Goal: Task Accomplishment & Management: Manage account settings

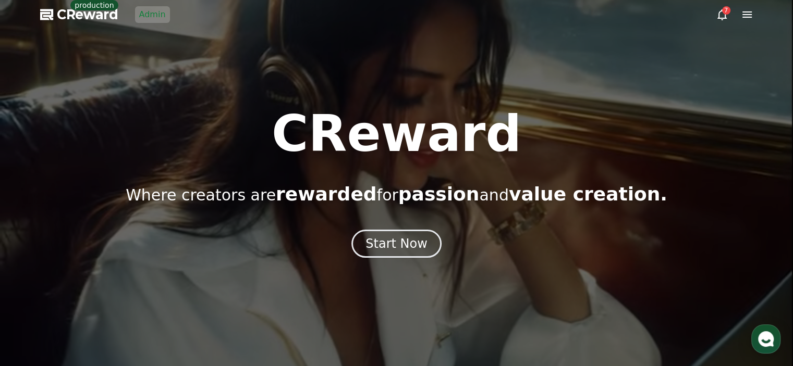
click at [150, 16] on link "Admin" at bounding box center [152, 14] width 35 height 17
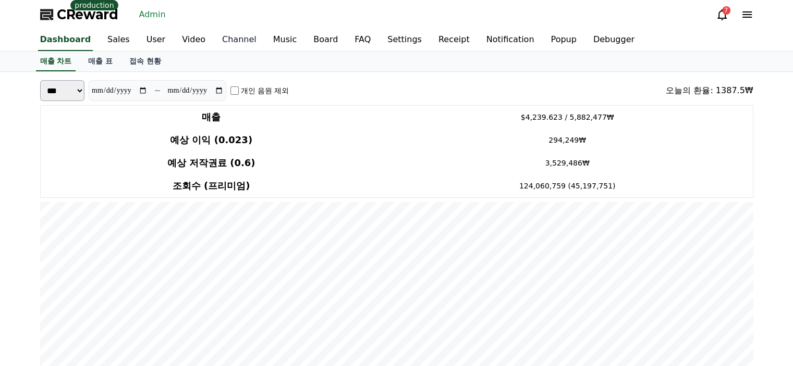
click at [226, 43] on link "Channel" at bounding box center [239, 40] width 51 height 22
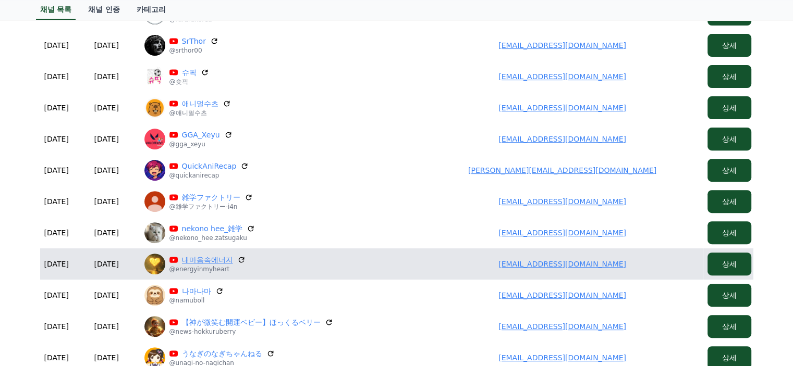
scroll to position [417, 0]
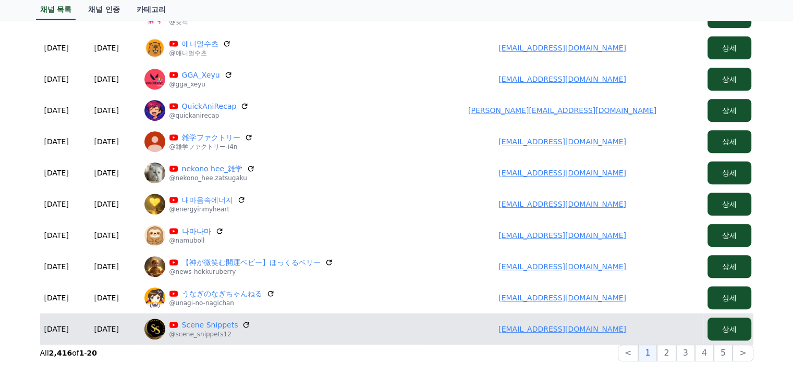
click at [565, 327] on link "palffyleventeistvan@gmail.com" at bounding box center [562, 329] width 128 height 8
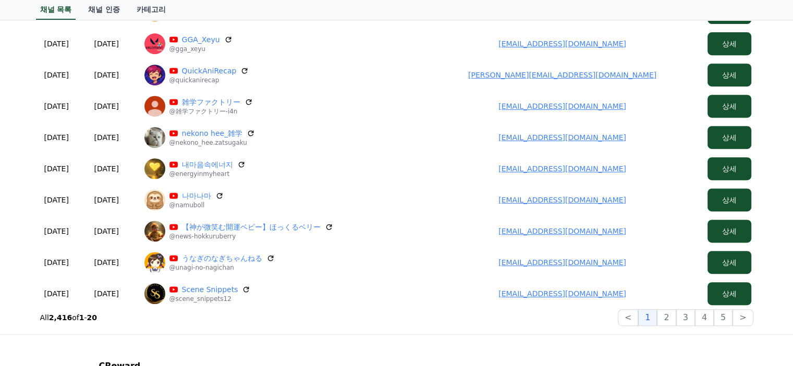
scroll to position [469, 0]
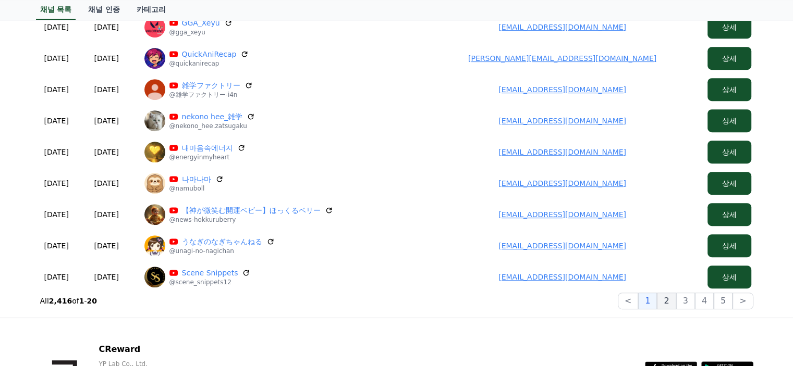
click at [676, 305] on button "2" at bounding box center [685, 301] width 19 height 17
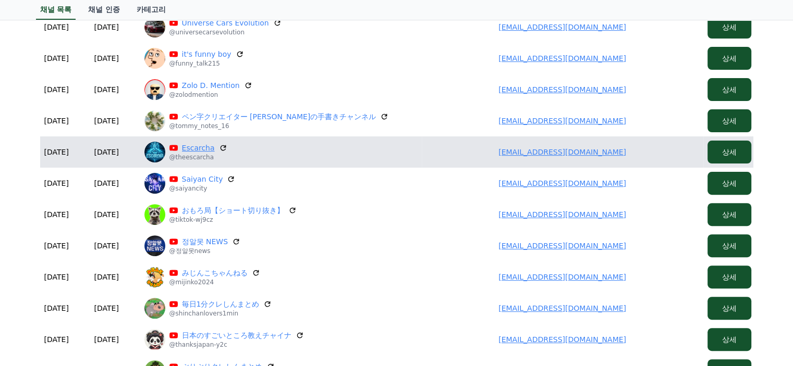
scroll to position [209, 0]
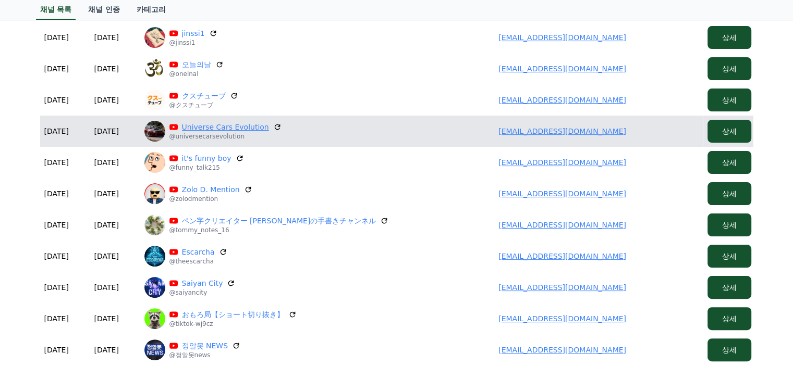
click at [240, 129] on link "Universe Cars Evolution" at bounding box center [225, 127] width 87 height 10
click at [535, 130] on link "katemate1975@gmail.com" at bounding box center [562, 131] width 128 height 8
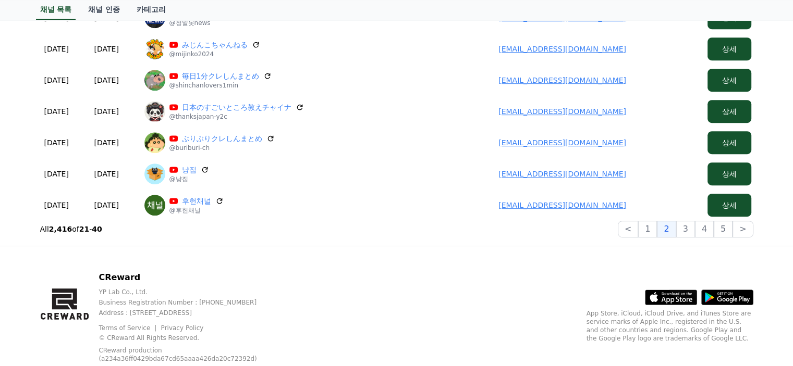
scroll to position [570, 0]
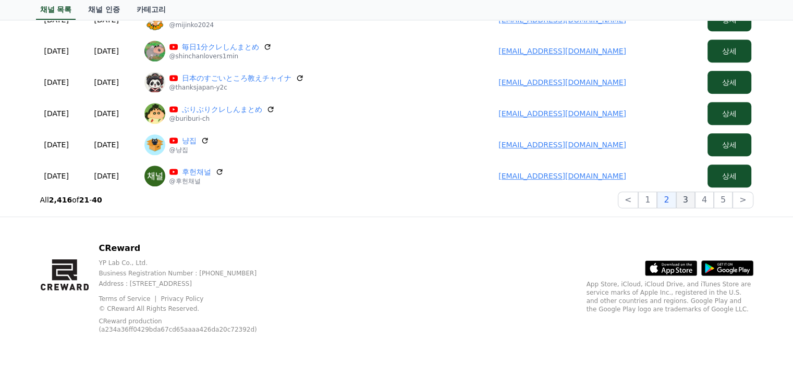
click at [714, 199] on button "3" at bounding box center [723, 200] width 19 height 17
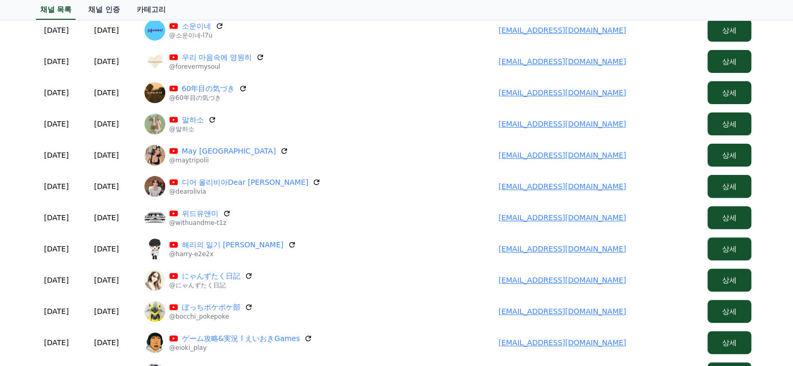
scroll to position [414, 0]
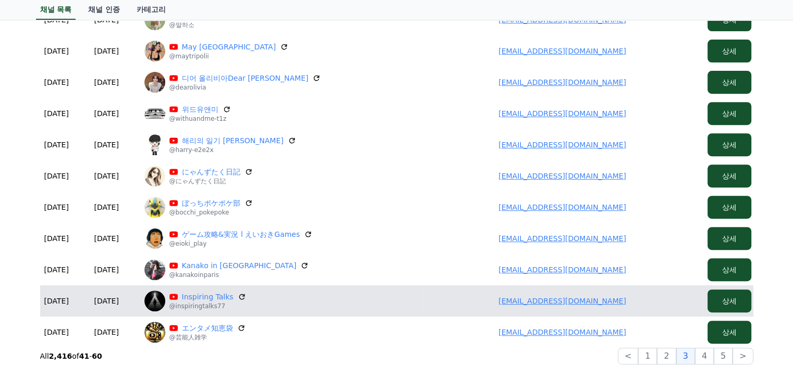
click at [595, 305] on td "[EMAIL_ADDRESS][DOMAIN_NAME]" at bounding box center [562, 301] width 281 height 31
click at [541, 302] on link "[EMAIL_ADDRESS][DOMAIN_NAME]" at bounding box center [562, 301] width 128 height 8
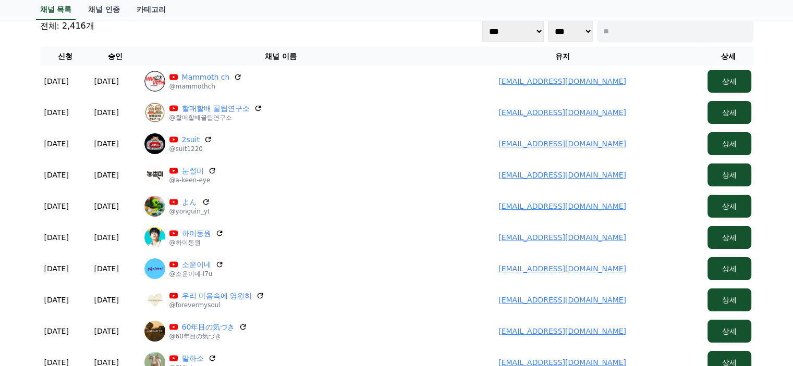
scroll to position [0, 0]
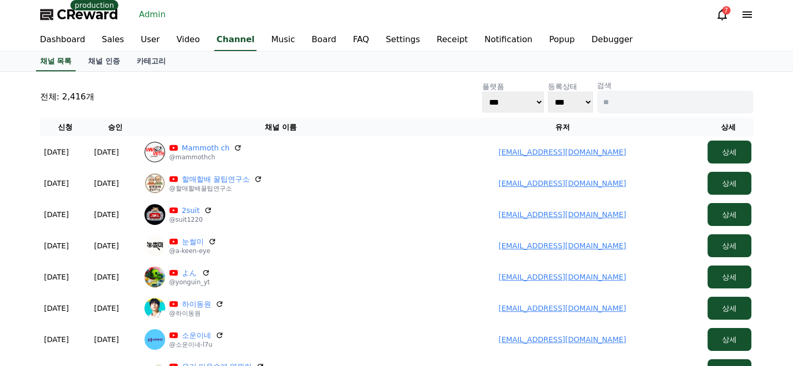
click at [150, 18] on link "Admin" at bounding box center [152, 14] width 35 height 17
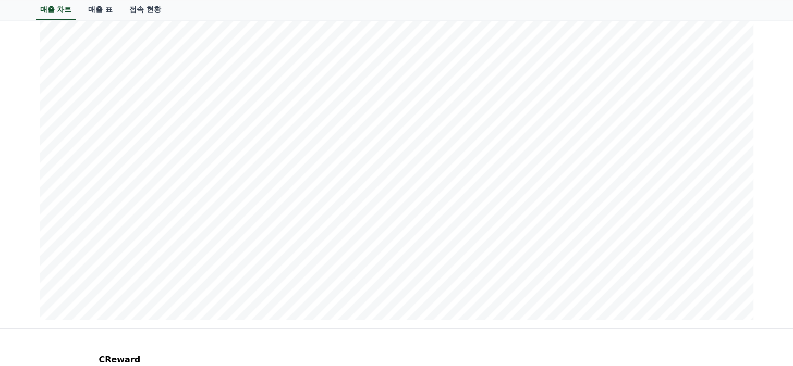
scroll to position [1303, 0]
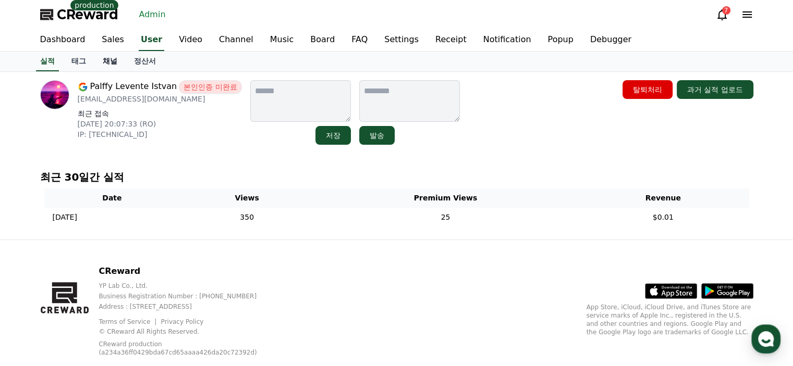
click at [108, 64] on link "채널" at bounding box center [109, 62] width 31 height 20
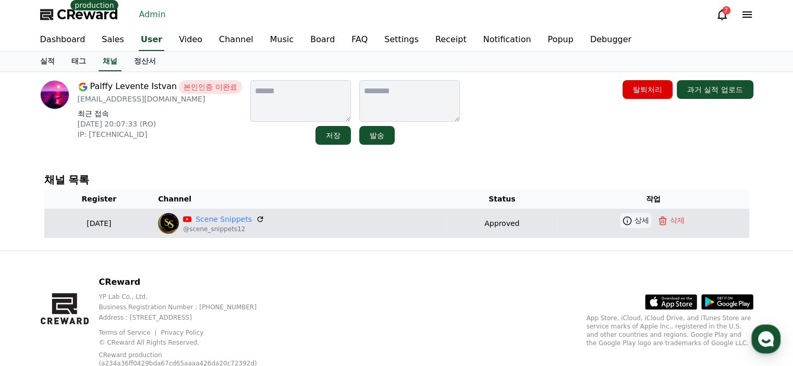
click at [622, 224] on icon at bounding box center [627, 221] width 10 height 10
click at [250, 214] on link "Scene Snippets" at bounding box center [223, 219] width 56 height 11
click at [229, 219] on link "Scene Snippets" at bounding box center [223, 219] width 56 height 11
click at [627, 218] on icon at bounding box center [627, 221] width 10 height 10
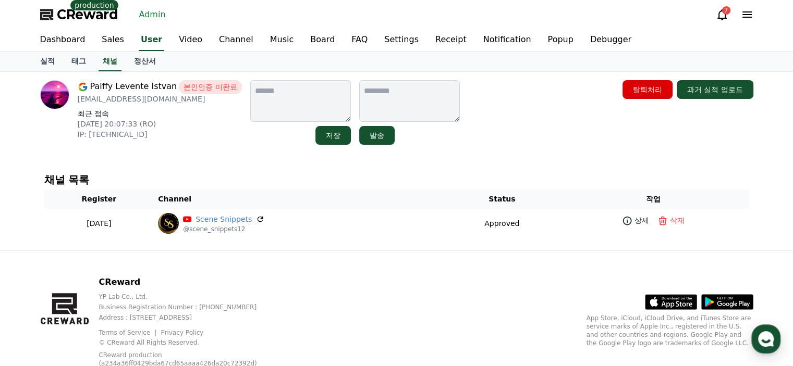
click at [254, 177] on h4 "채널 목록" at bounding box center [396, 179] width 705 height 11
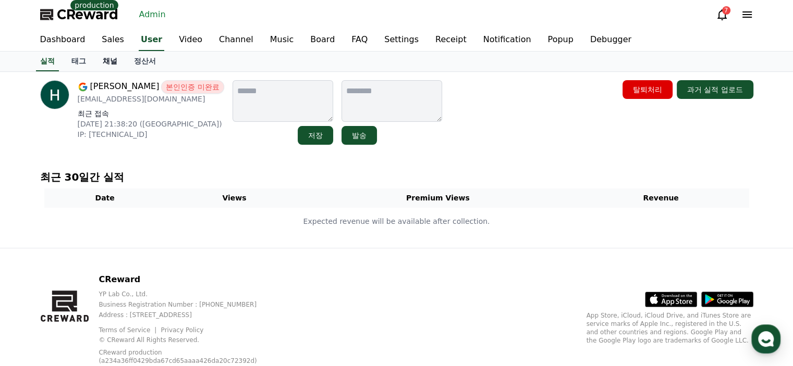
click at [111, 65] on link "채널" at bounding box center [109, 62] width 31 height 20
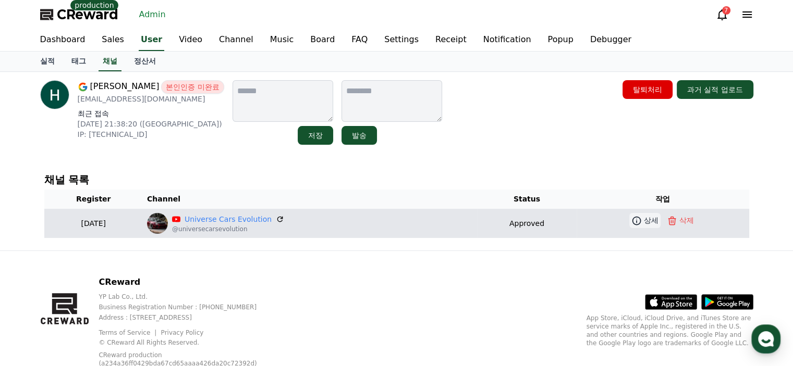
click at [638, 217] on icon at bounding box center [636, 220] width 9 height 9
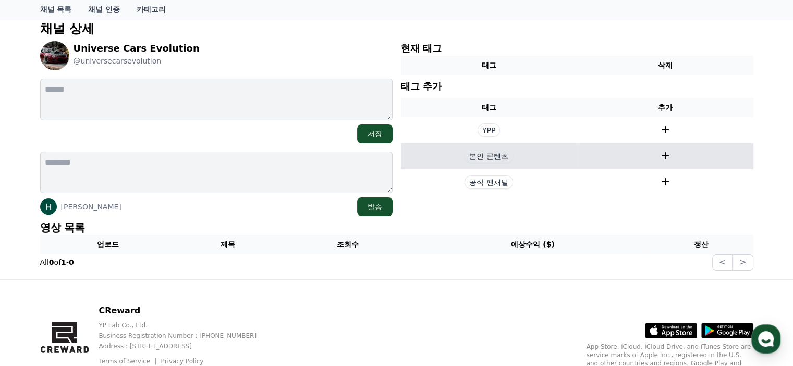
scroll to position [104, 0]
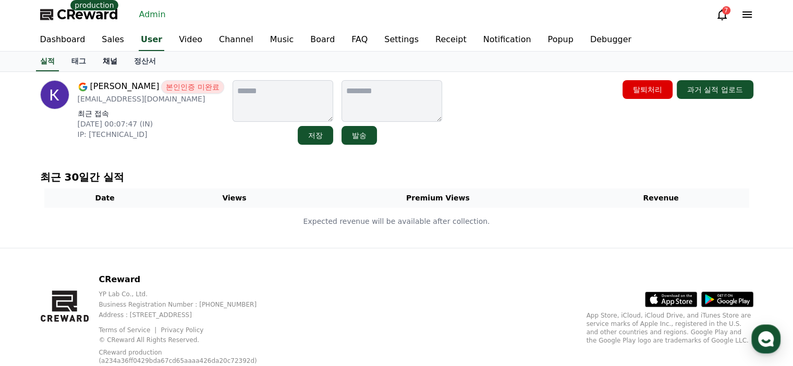
click at [108, 64] on link "채널" at bounding box center [109, 62] width 31 height 20
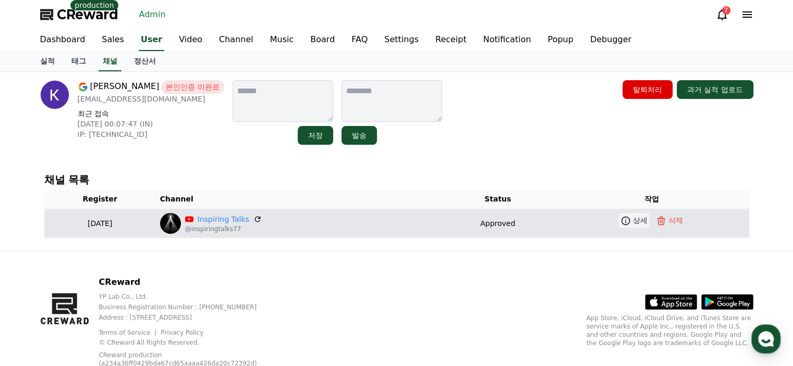
click at [618, 214] on link "상세" at bounding box center [633, 220] width 31 height 15
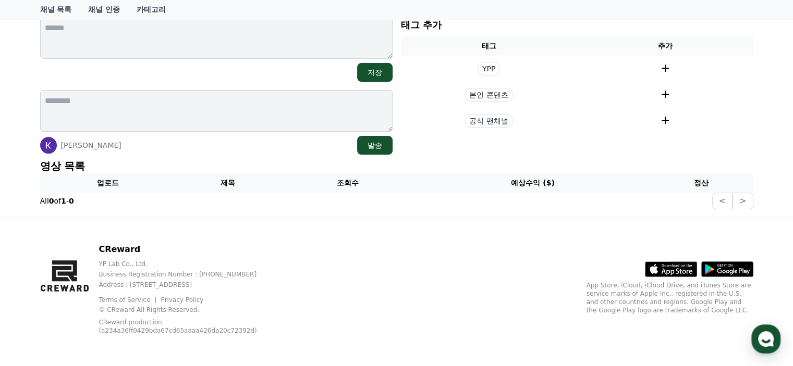
scroll to position [121, 0]
